Goal: Download file/media

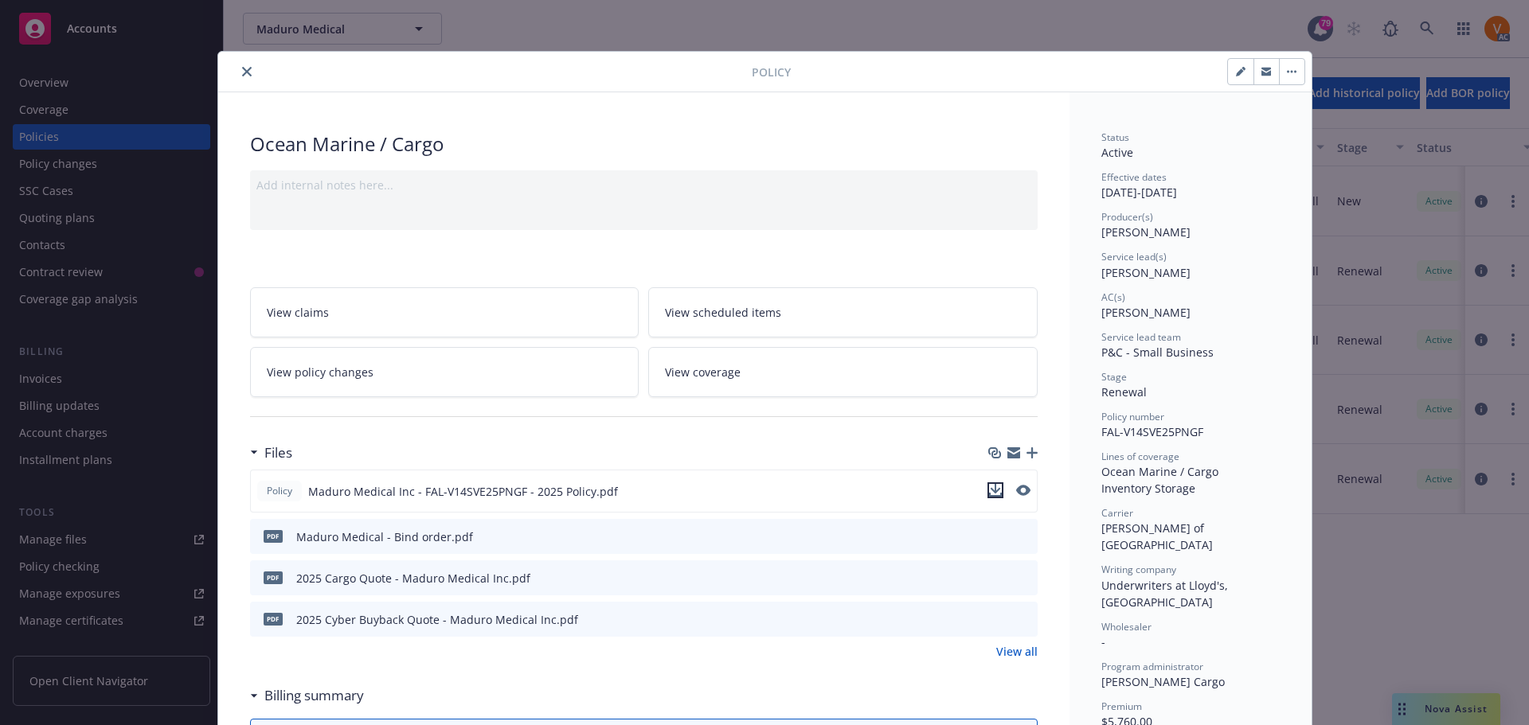
click at [994, 484] on icon "download file" at bounding box center [995, 490] width 13 height 13
